Goal: Navigation & Orientation: Find specific page/section

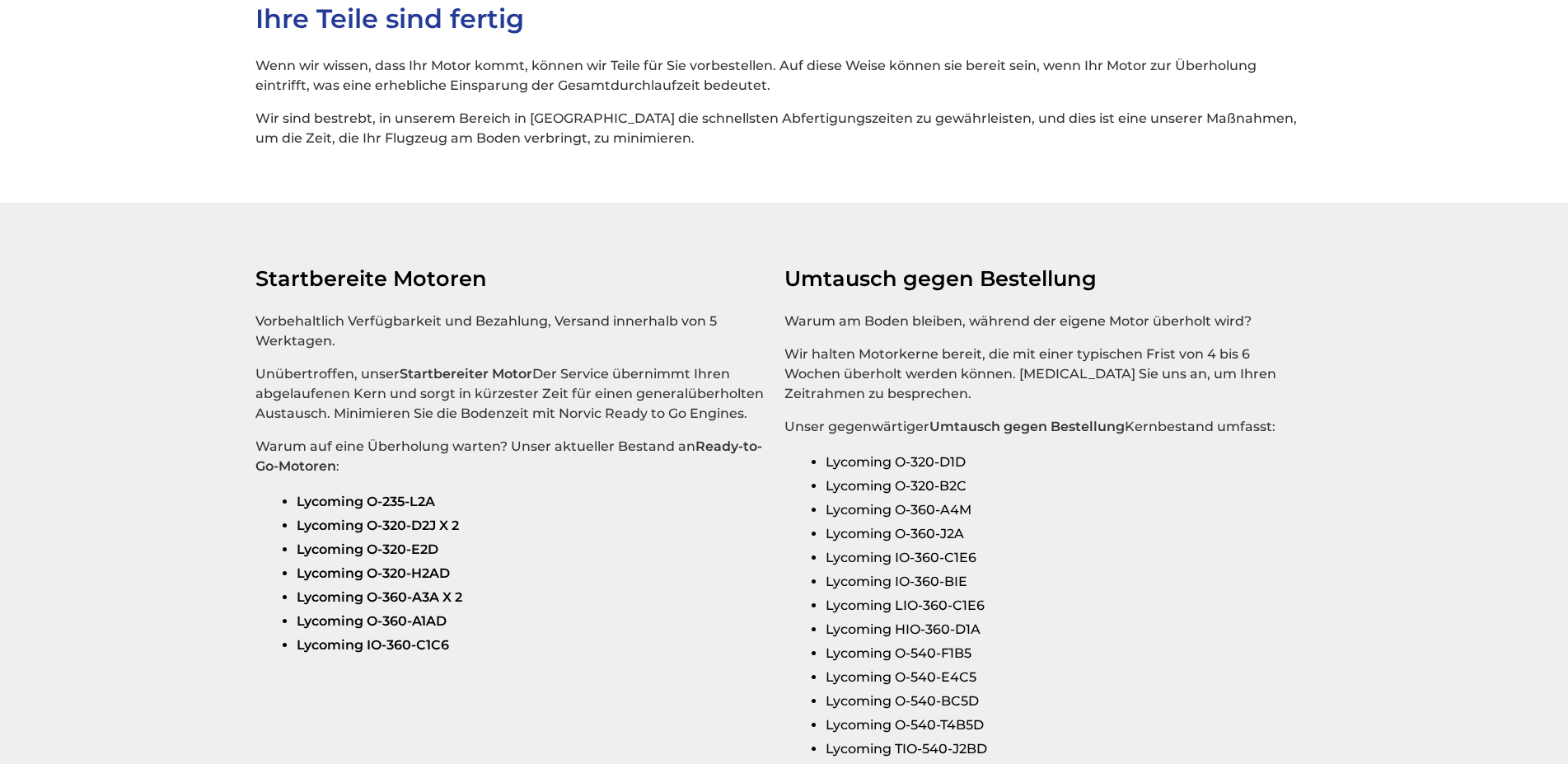
scroll to position [2670, 0]
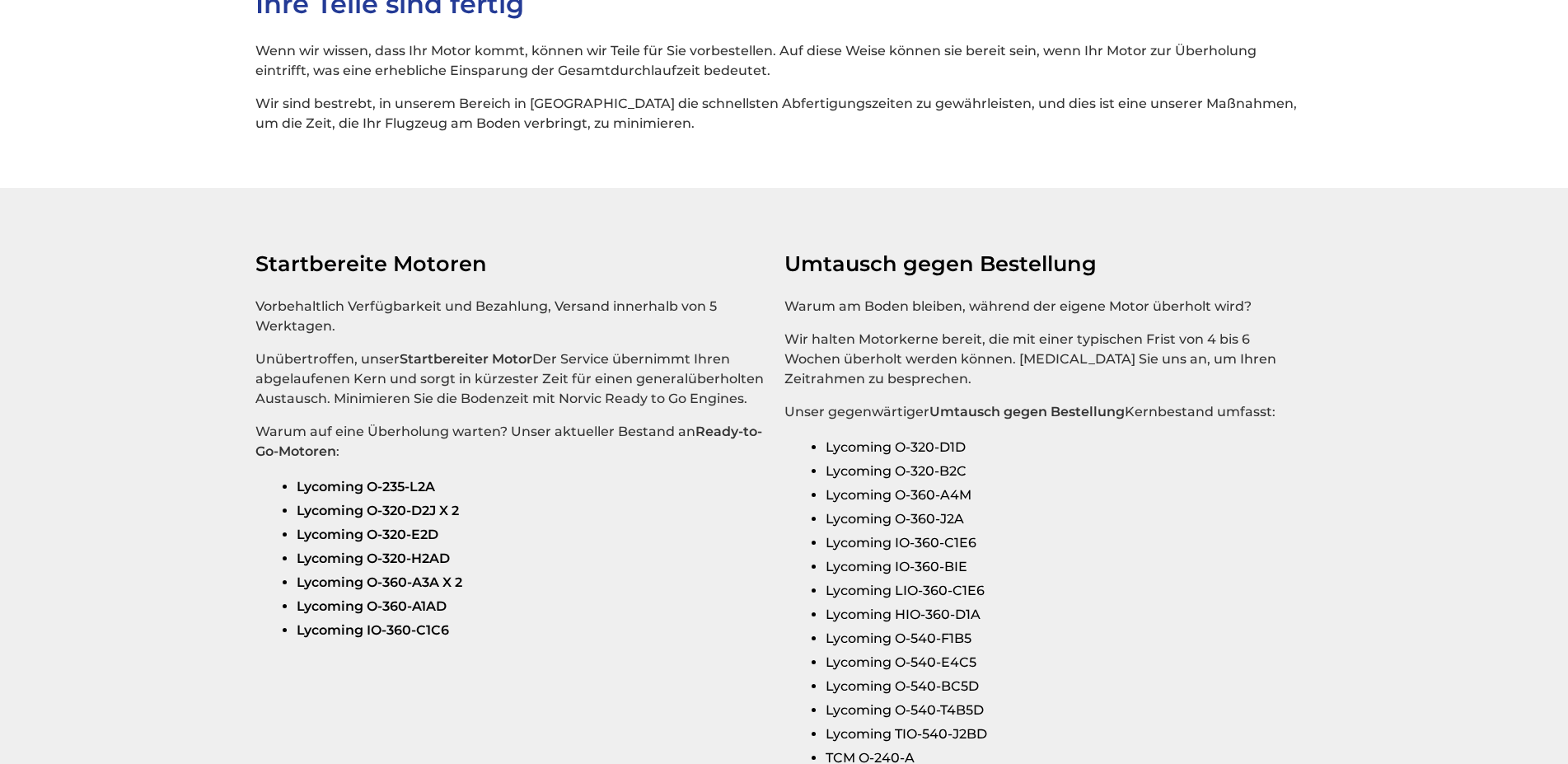
click at [358, 614] on strong "Lycoming O-360-A1AD" at bounding box center [372, 606] width 150 height 16
click at [312, 614] on strong "Lycoming O-360-A1AD" at bounding box center [372, 606] width 150 height 16
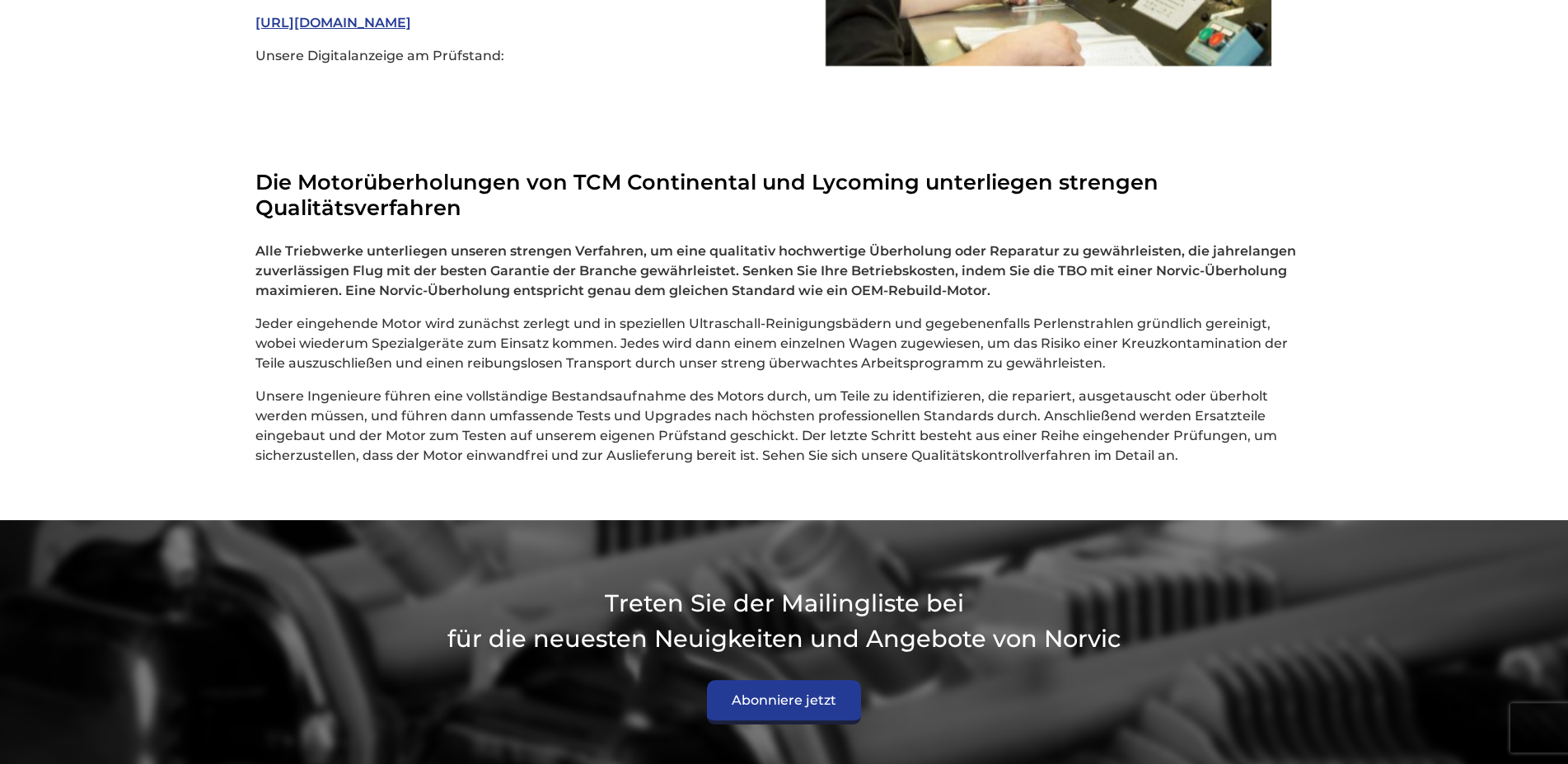
scroll to position [4450, 0]
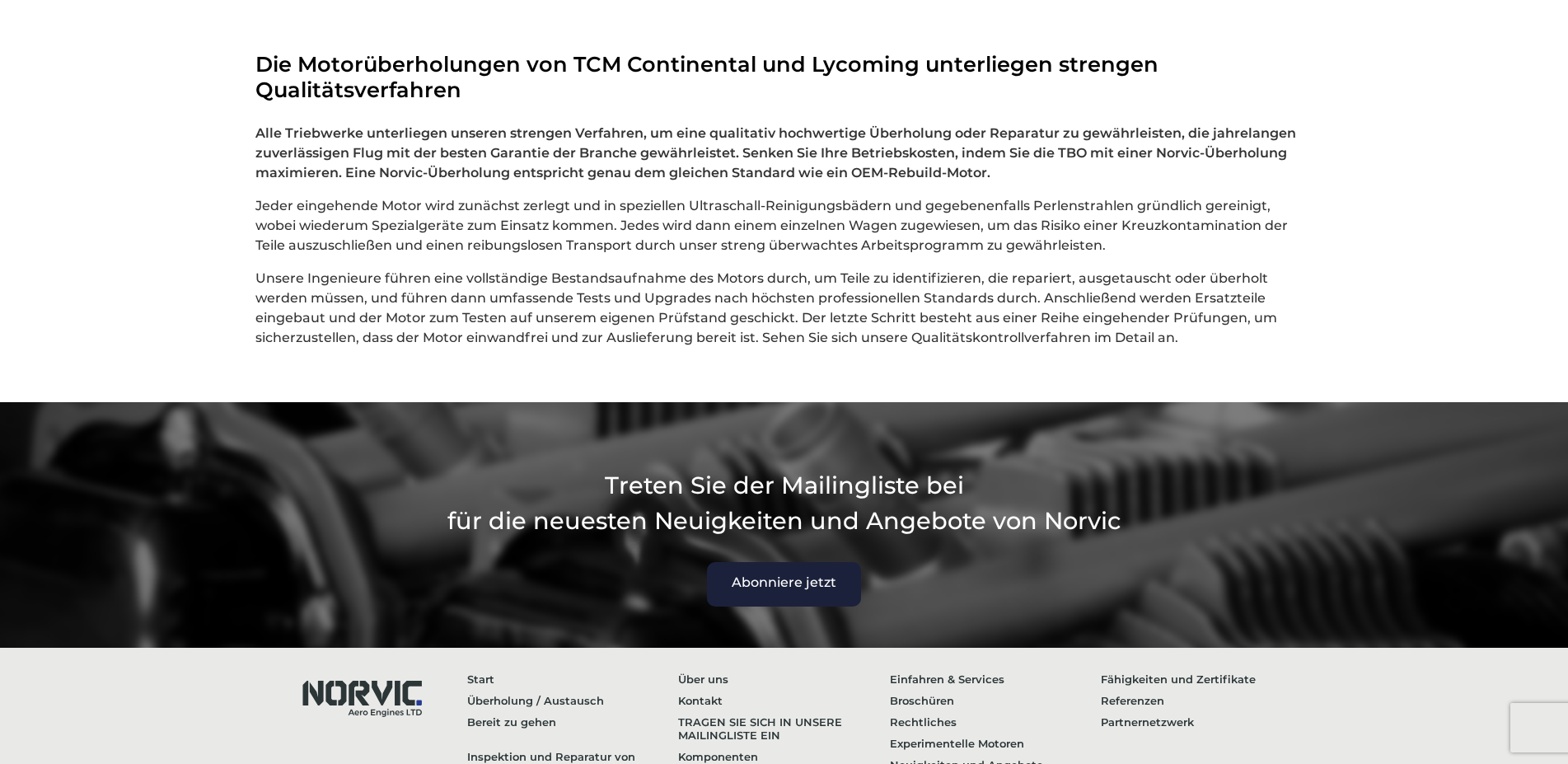
click at [787, 606] on link "Abonniere jetzt" at bounding box center [784, 584] width 154 height 45
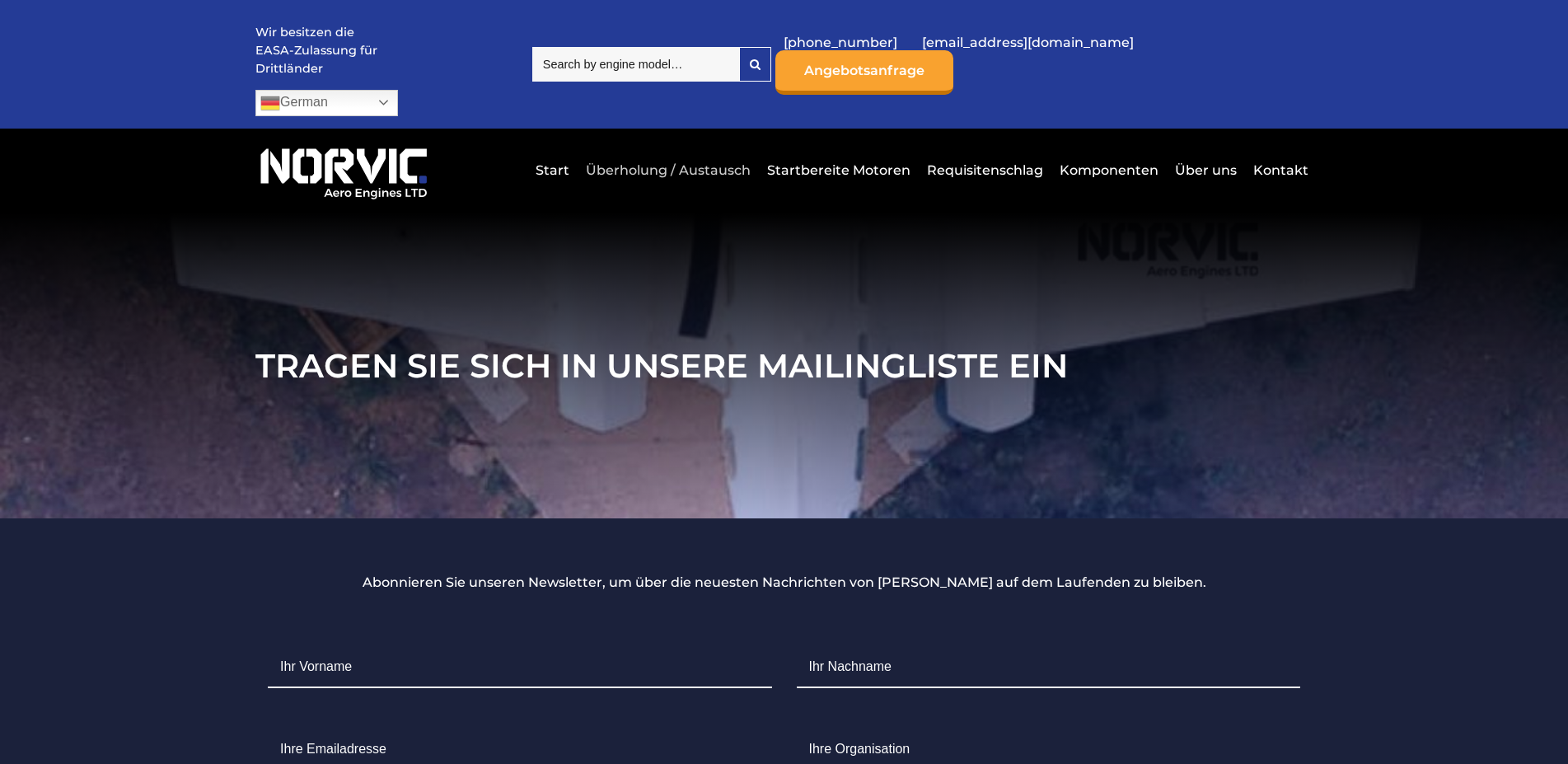
click at [644, 158] on link "Überholung / Austausch" at bounding box center [669, 170] width 173 height 41
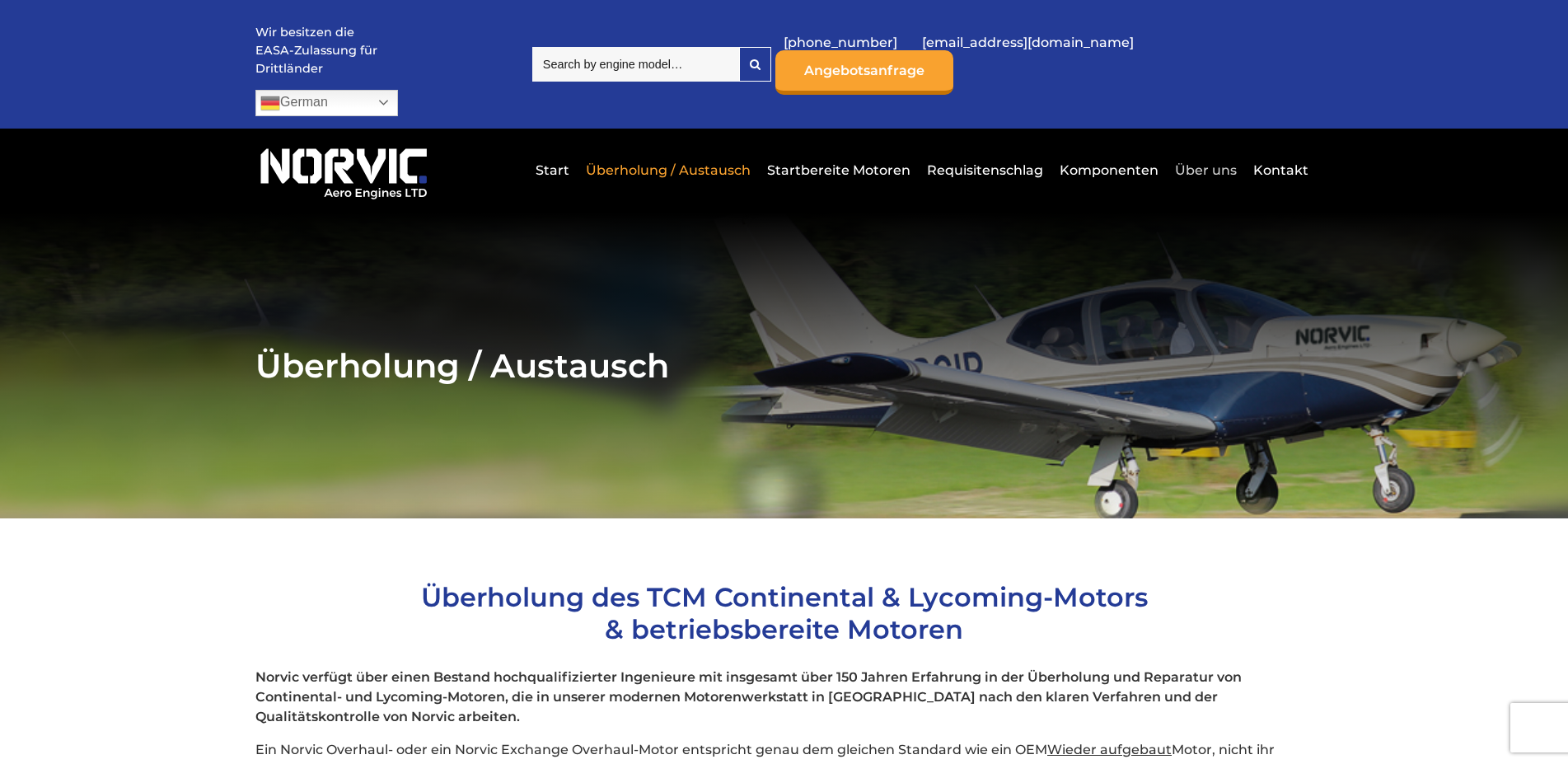
click at [1207, 154] on link "Über uns" at bounding box center [1206, 170] width 70 height 41
